Goal: Obtain resource: Download file/media

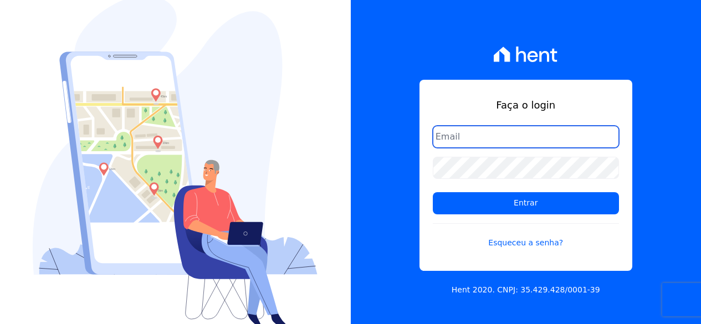
type input "[EMAIL_ADDRESS][DOMAIN_NAME]"
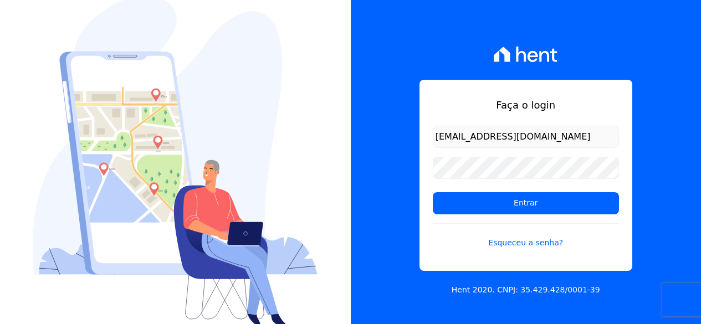
click at [497, 216] on form "financeiro@genesisempreendimentos.com.br Entrar Esqueceu a senha?" at bounding box center [526, 194] width 186 height 136
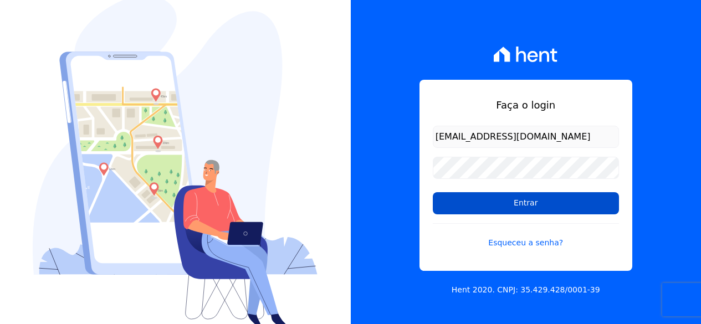
click at [493, 202] on input "Entrar" at bounding box center [526, 203] width 186 height 22
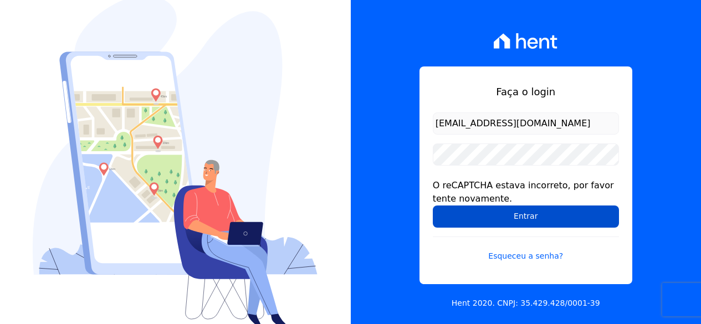
click at [461, 216] on input "Entrar" at bounding box center [526, 217] width 186 height 22
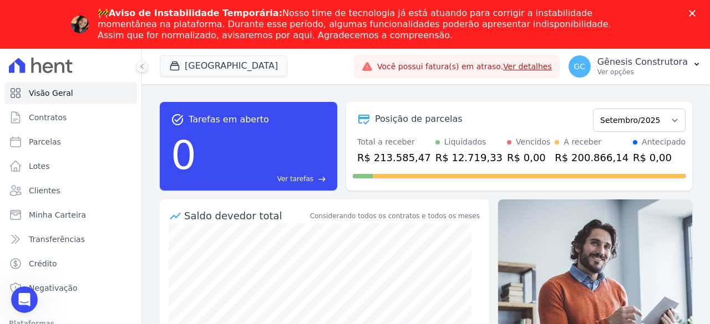
click at [693, 15] on icon "Fechar" at bounding box center [692, 13] width 7 height 7
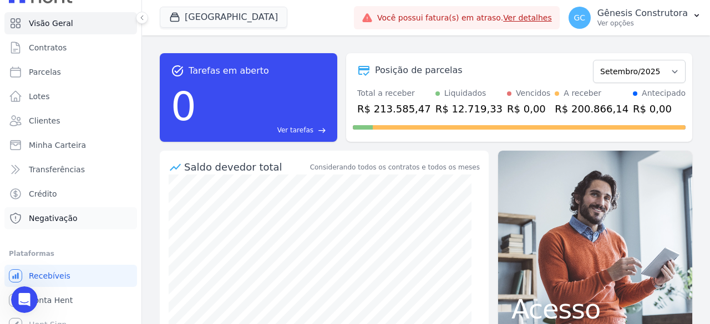
scroll to position [33, 0]
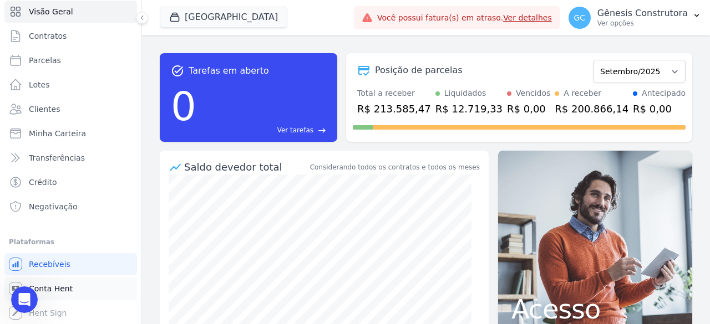
click at [50, 296] on link "Conta Hent" at bounding box center [70, 289] width 133 height 22
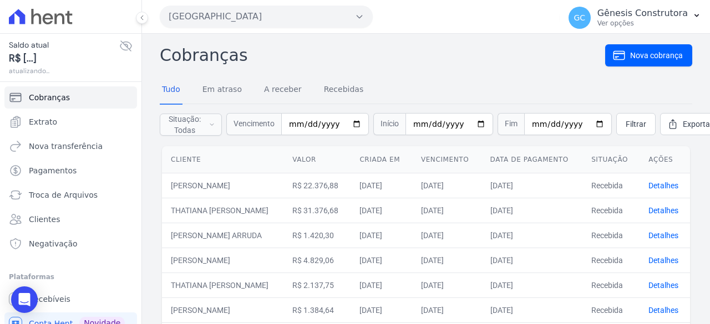
click at [228, 9] on button "Estação Nogueira" at bounding box center [266, 17] width 213 height 22
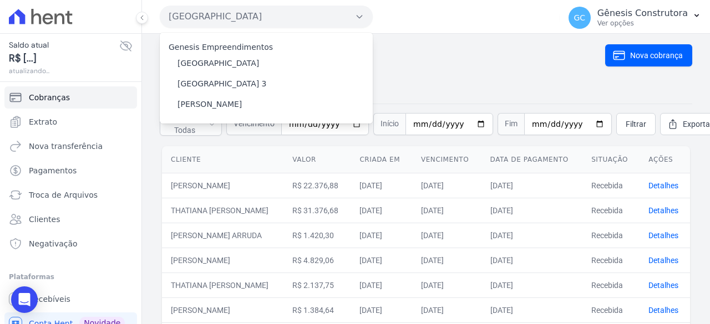
click at [228, 9] on button "Estação Nogueira" at bounding box center [266, 17] width 213 height 22
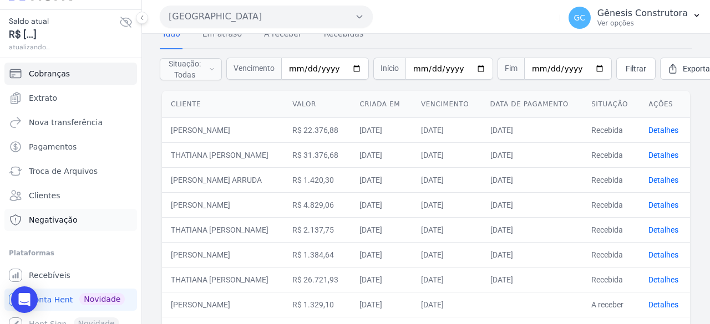
scroll to position [35, 0]
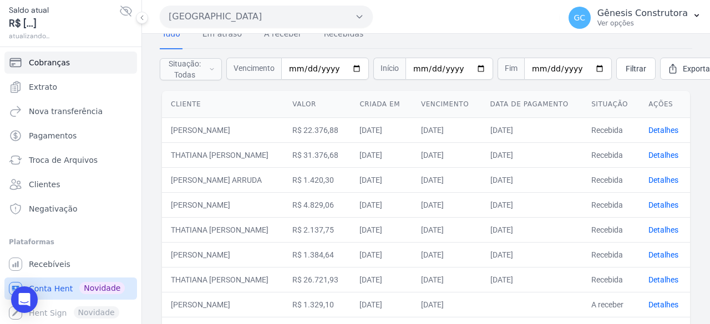
click at [50, 285] on span "Conta Hent" at bounding box center [51, 288] width 44 height 11
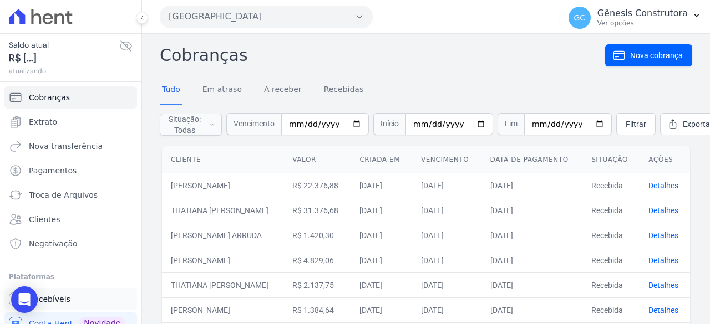
click at [71, 294] on link "Recebíveis" at bounding box center [70, 299] width 133 height 22
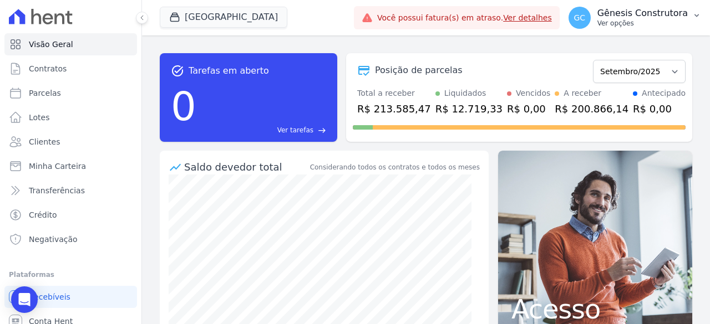
click at [662, 11] on p "Gênesis Construtora" at bounding box center [642, 13] width 90 height 11
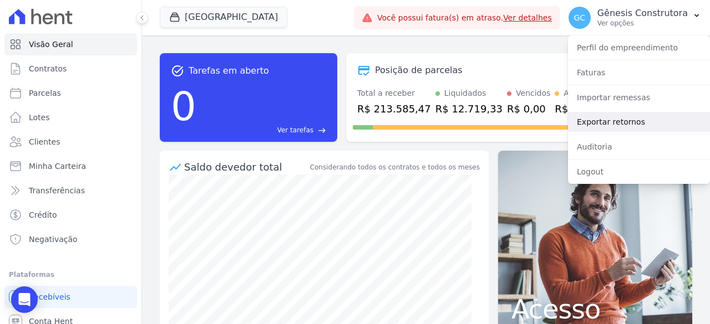
click at [605, 121] on link "Exportar retornos" at bounding box center [639, 122] width 142 height 20
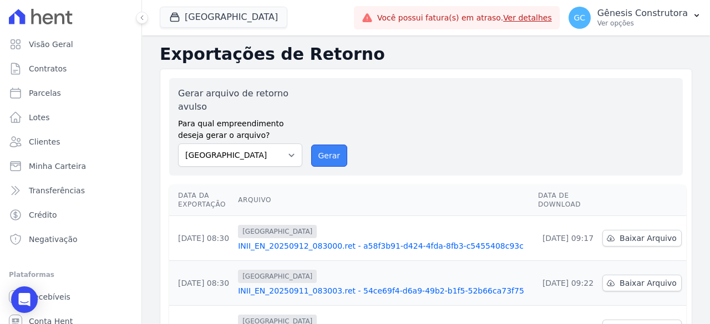
click at [314, 156] on button "Gerar" at bounding box center [329, 156] width 37 height 22
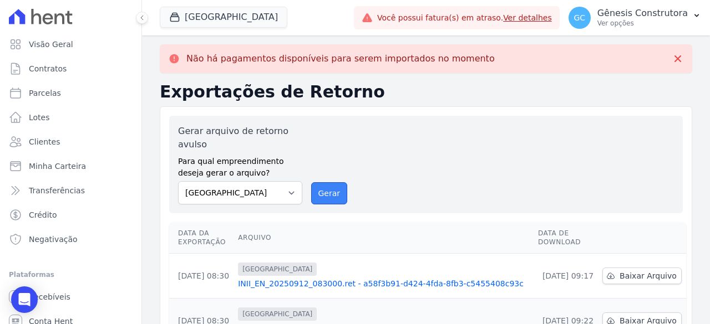
click at [314, 190] on button "Gerar" at bounding box center [329, 193] width 37 height 22
click at [223, 18] on button "Estação Nogueira" at bounding box center [224, 17] width 128 height 21
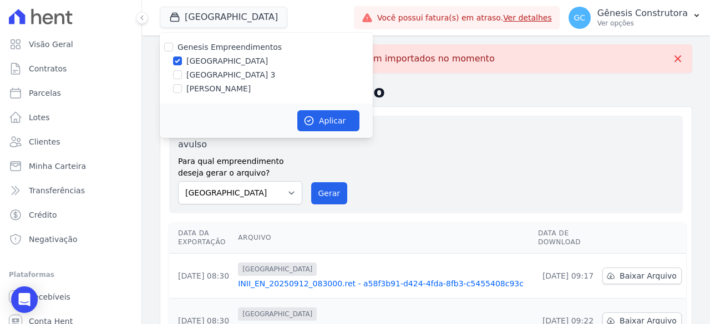
click at [203, 77] on label "Estação Nogueira 3" at bounding box center [230, 75] width 89 height 12
click at [182, 77] on input "Estação Nogueira 3" at bounding box center [177, 74] width 9 height 9
checkbox input "true"
click at [207, 64] on label "Estação Nogueira" at bounding box center [227, 61] width 82 height 12
click at [182, 64] on input "Estação Nogueira" at bounding box center [177, 61] width 9 height 9
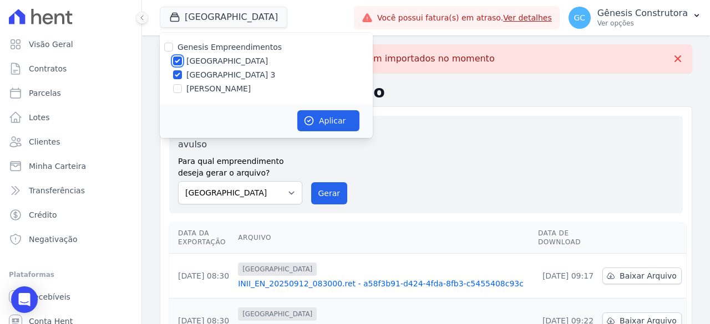
checkbox input "false"
click at [360, 119] on div "Aplicar" at bounding box center [266, 121] width 213 height 34
click at [354, 119] on button "Aplicar" at bounding box center [328, 120] width 62 height 21
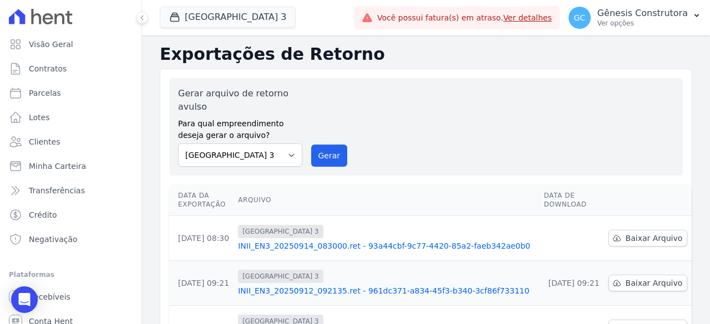
click at [314, 144] on div "Gerar arquivo de retorno avulso Para qual empreendimento deseja gerar o arquivo…" at bounding box center [426, 127] width 496 height 80
click at [318, 147] on button "Gerar" at bounding box center [329, 156] width 37 height 22
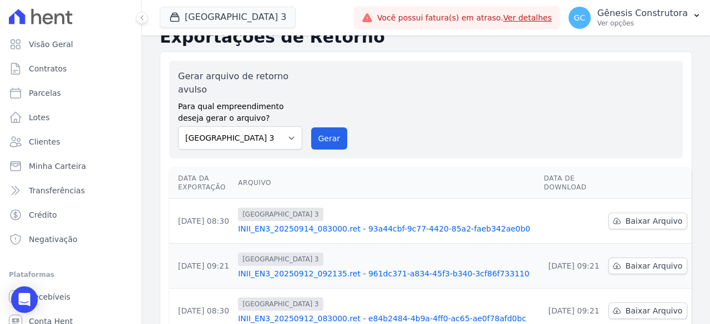
scroll to position [55, 0]
click at [644, 223] on span "Baixar Arquivo" at bounding box center [653, 220] width 57 height 11
click at [332, 129] on button "Gerar" at bounding box center [329, 138] width 37 height 22
drag, startPoint x: 439, startPoint y: 26, endPoint x: 255, endPoint y: 12, distance: 184.1
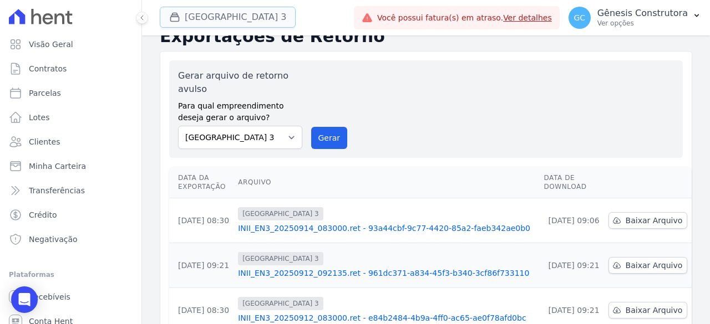
click at [257, 12] on button "Estação Nogueira 3" at bounding box center [228, 17] width 136 height 21
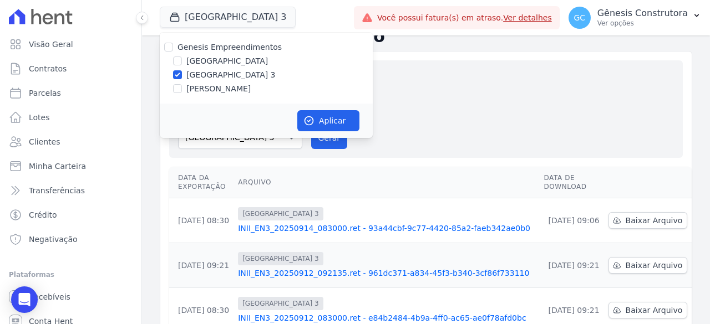
click at [210, 88] on label "HILDEGARDO DE NORONHA" at bounding box center [218, 89] width 64 height 12
click at [182, 88] on input "HILDEGARDO DE NORONHA" at bounding box center [177, 88] width 9 height 9
checkbox input "true"
click at [213, 77] on label "Estação Nogueira 3" at bounding box center [230, 75] width 89 height 12
click at [182, 77] on input "Estação Nogueira 3" at bounding box center [177, 74] width 9 height 9
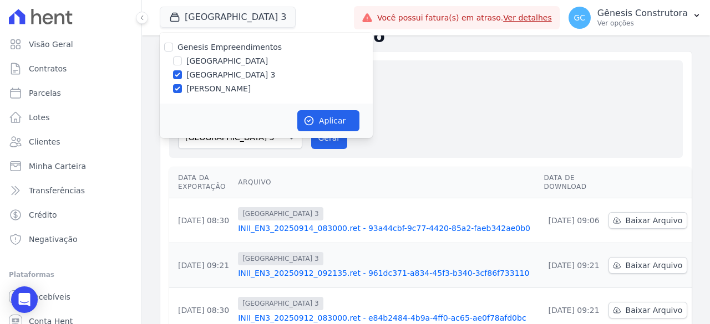
checkbox input "false"
click at [336, 120] on button "Aplicar" at bounding box center [328, 120] width 62 height 21
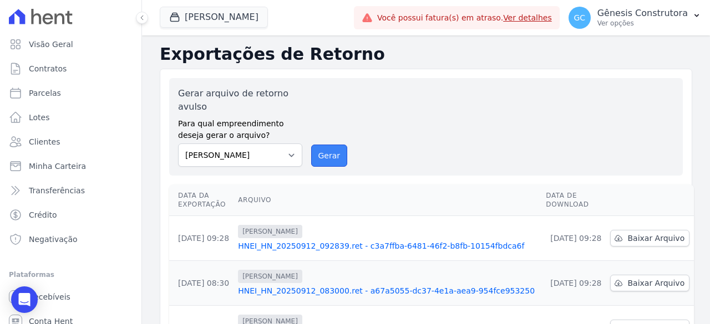
click at [330, 152] on button "Gerar" at bounding box center [329, 156] width 37 height 22
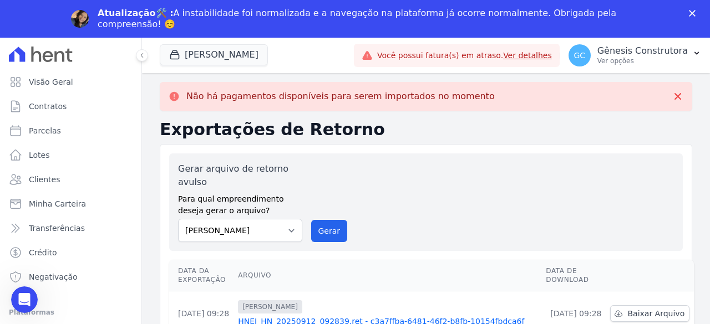
scroll to position [55, 0]
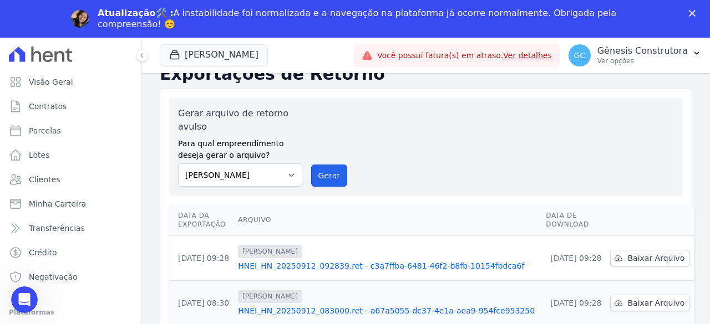
drag, startPoint x: 322, startPoint y: 180, endPoint x: 389, endPoint y: 99, distance: 105.9
click at [322, 180] on button "Gerar" at bounding box center [329, 176] width 37 height 22
click at [318, 172] on button "Gerar" at bounding box center [329, 176] width 37 height 22
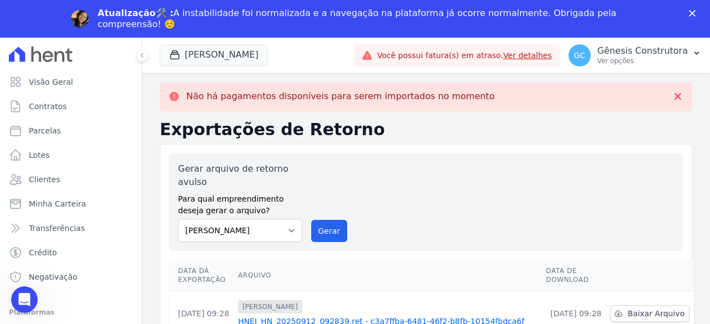
scroll to position [0, 0]
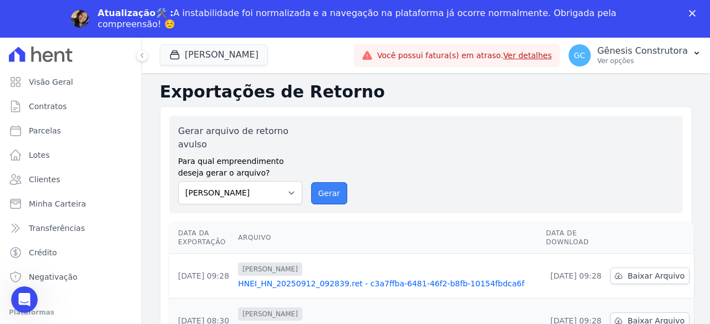
click at [313, 188] on button "Gerar" at bounding box center [329, 193] width 37 height 22
click at [13, 301] on div "Abertura do Messenger da Intercom" at bounding box center [22, 298] width 37 height 37
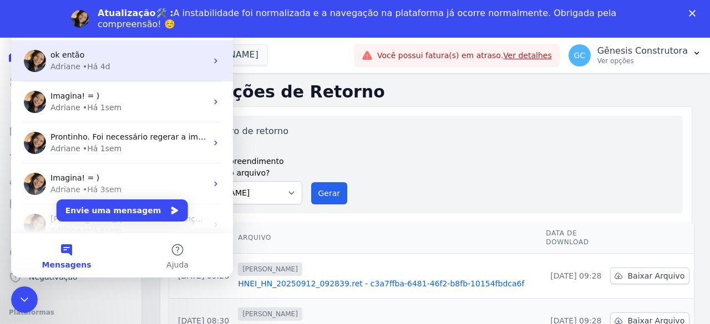
click at [103, 62] on div "• Há 4d" at bounding box center [97, 67] width 28 height 12
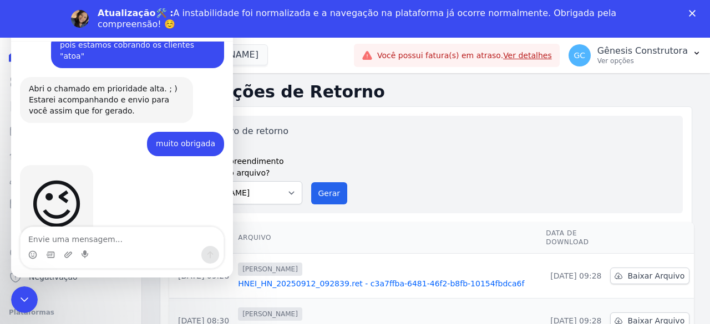
scroll to position [3917, 0]
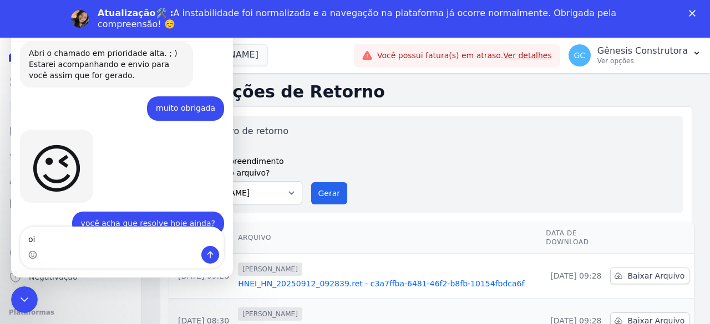
type textarea "oii"
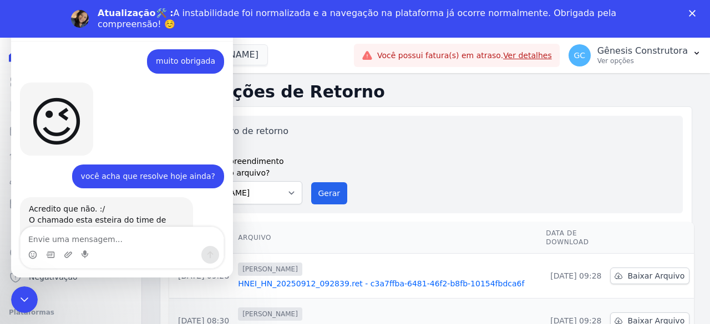
scroll to position [3965, 0]
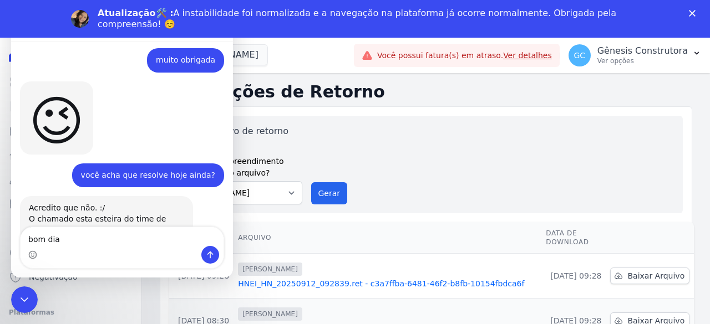
type textarea "bom dia!"
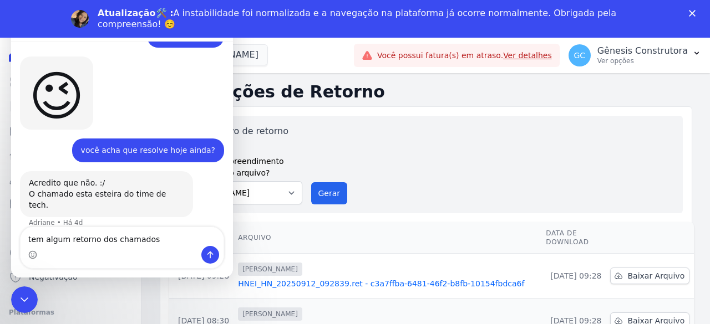
type textarea "tem algum retorno dos chamados?"
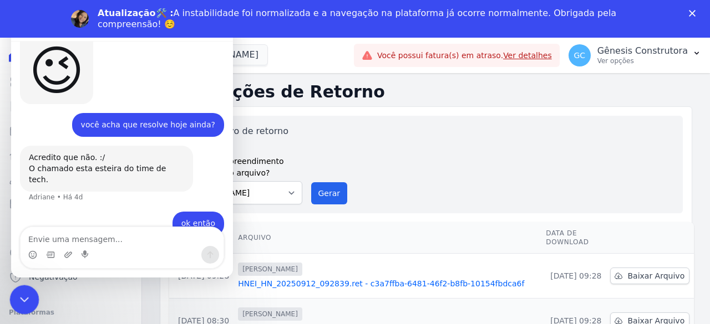
click at [35, 292] on div "Encerramento do Messenger da Intercom" at bounding box center [22, 298] width 27 height 27
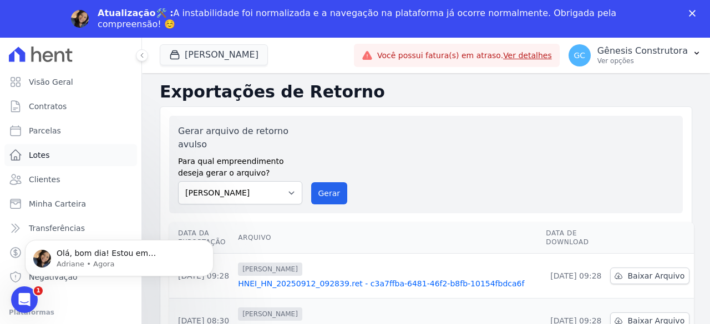
scroll to position [4137, 0]
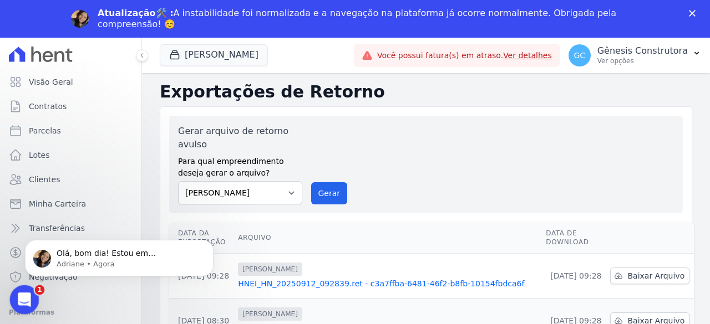
click at [12, 285] on div "Abertura do Messenger da Intercom" at bounding box center [22, 298] width 27 height 27
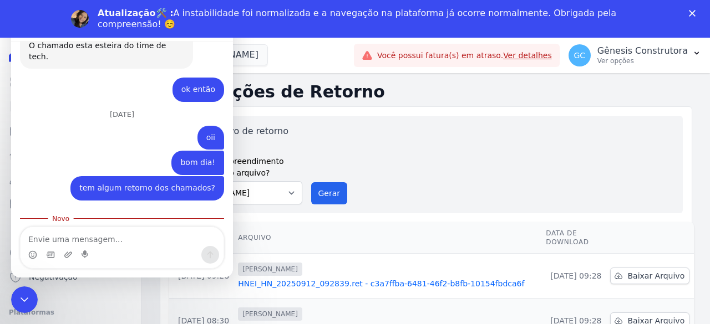
scroll to position [4095, 0]
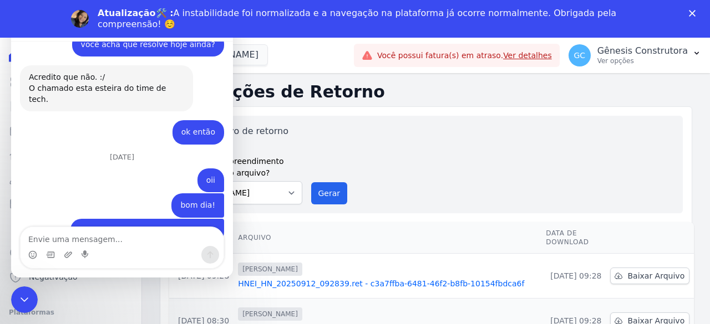
click at [104, 234] on textarea "Envie uma mensagem..." at bounding box center [122, 236] width 203 height 19
type textarea "ok"
